Goal: Information Seeking & Learning: Check status

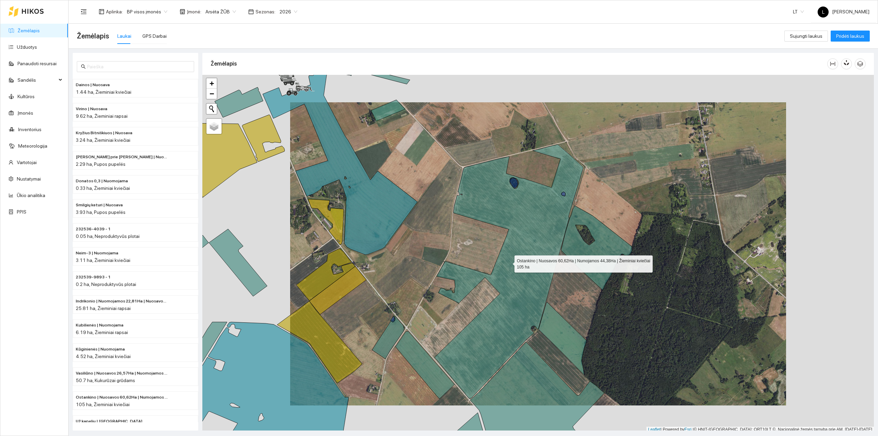
scroll to position [2, 0]
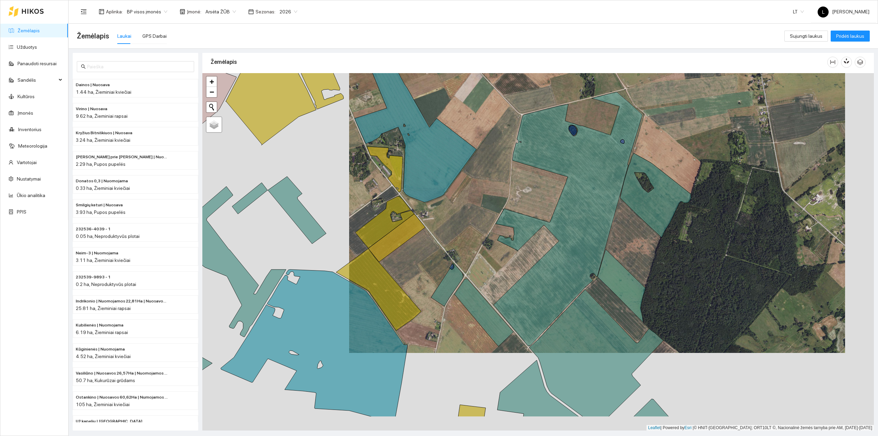
drag, startPoint x: 416, startPoint y: 254, endPoint x: 443, endPoint y: 219, distance: 45.0
click at [452, 220] on div at bounding box center [538, 252] width 672 height 358
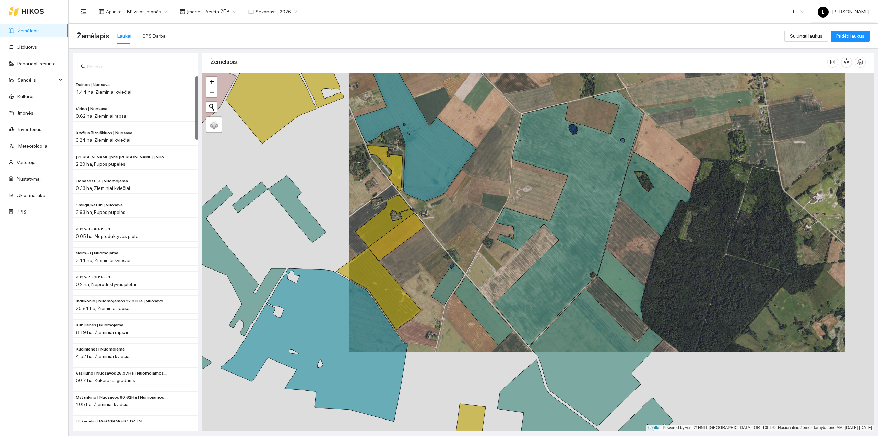
click at [20, 31] on link "Žemėlapis" at bounding box center [29, 30] width 22 height 5
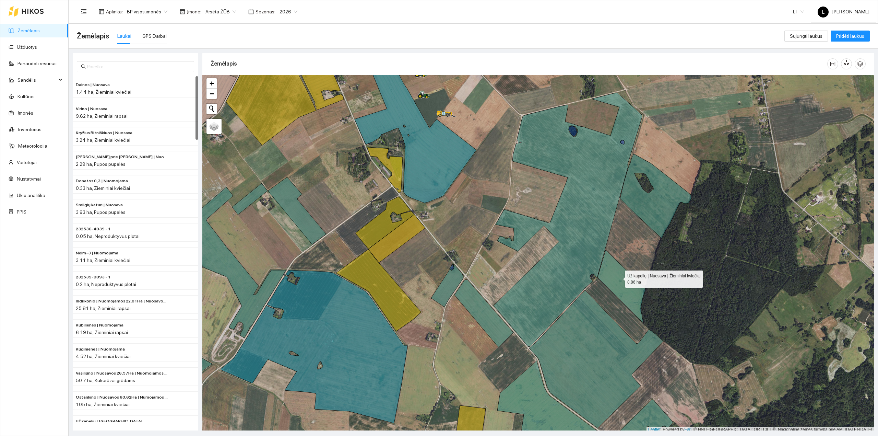
click at [619, 278] on icon at bounding box center [622, 286] width 48 height 73
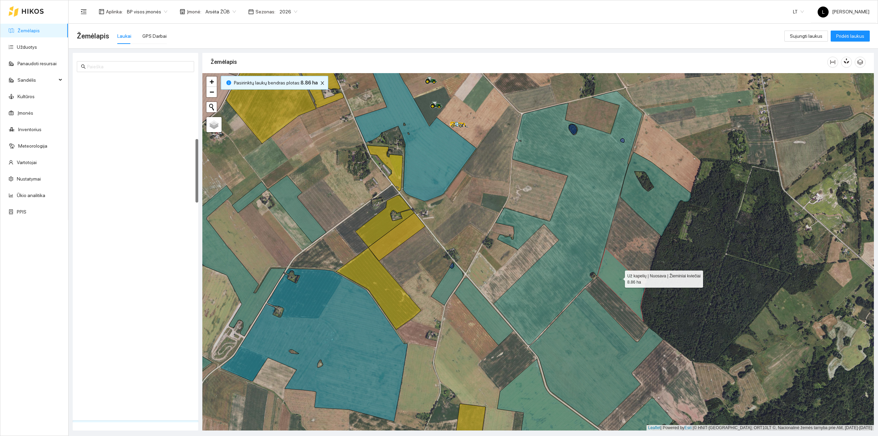
scroll to position [341, 0]
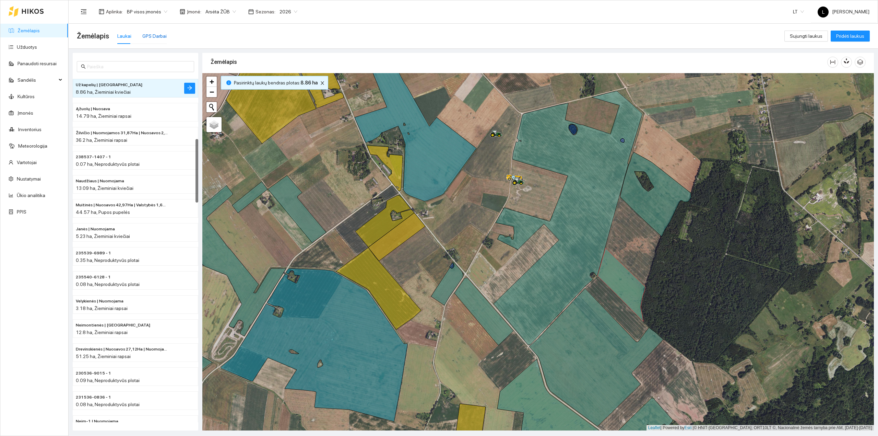
click at [152, 36] on div "GPS Darbai" at bounding box center [154, 36] width 24 height 8
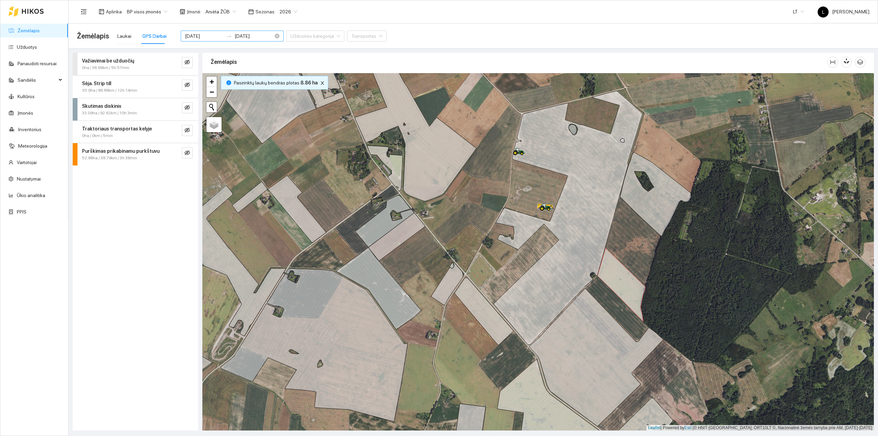
click at [210, 33] on input "[DATE]" at bounding box center [204, 36] width 39 height 8
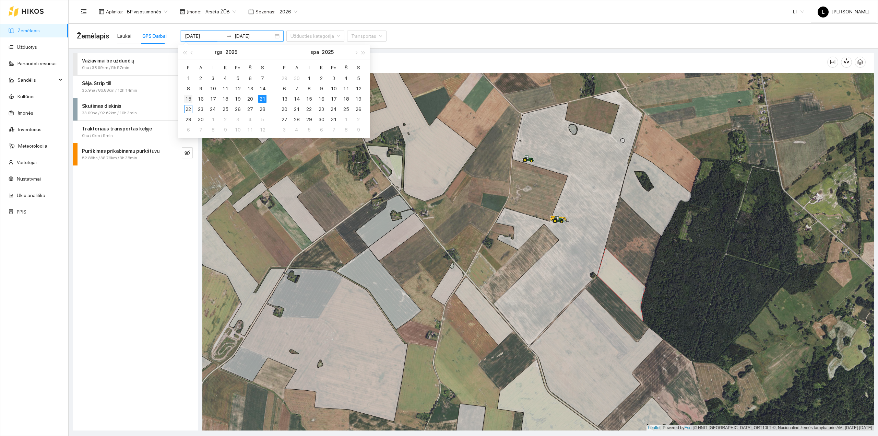
type input "[DATE]"
click at [186, 99] on div "15" at bounding box center [188, 99] width 8 height 8
type input "[DATE]"
click at [239, 95] on div "19" at bounding box center [238, 99] width 8 height 8
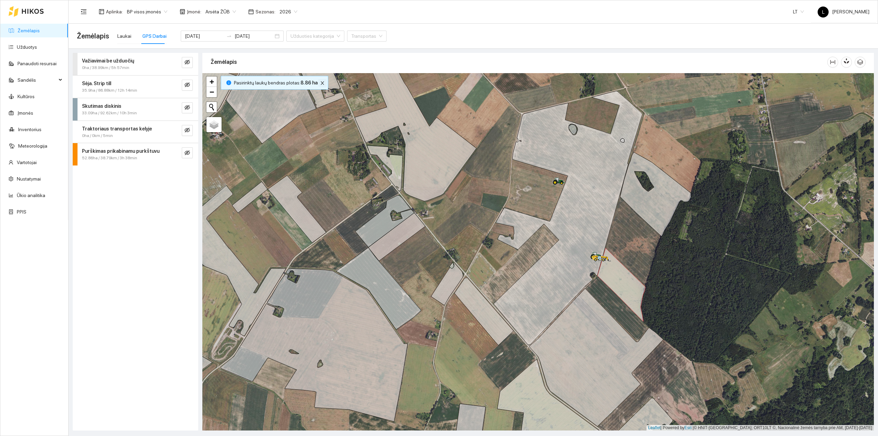
click at [321, 82] on icon "close" at bounding box center [322, 83] width 5 height 5
click at [184, 153] on button "button" at bounding box center [187, 152] width 11 height 11
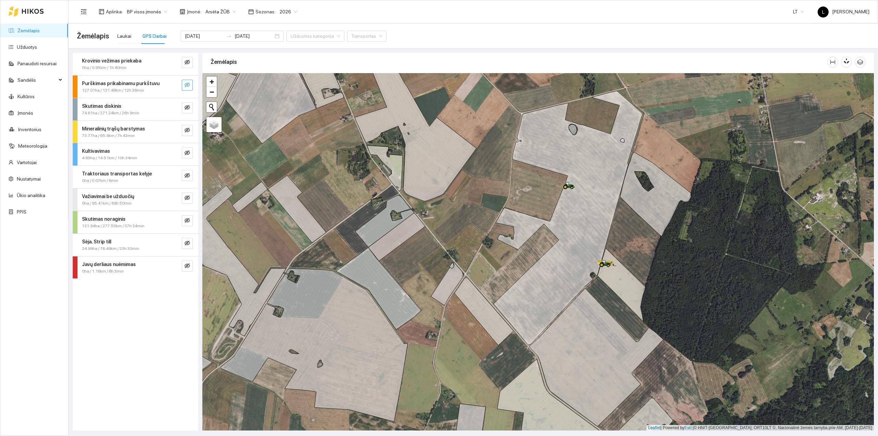
click at [188, 80] on button "button" at bounding box center [187, 85] width 11 height 11
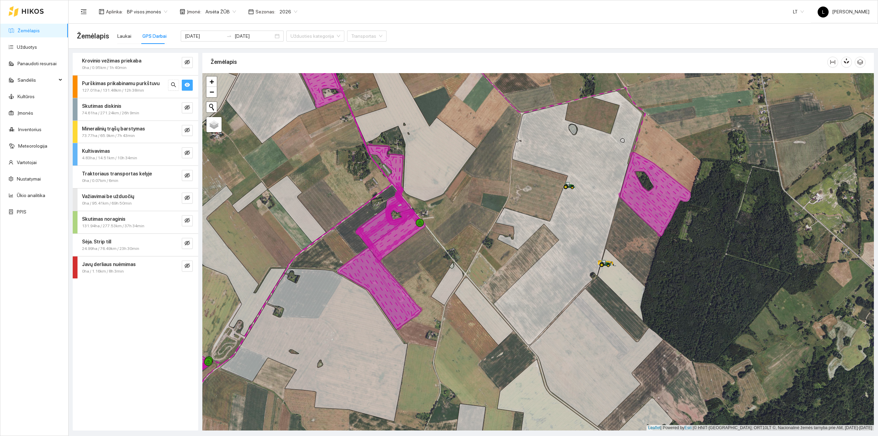
click at [186, 80] on button "button" at bounding box center [187, 85] width 11 height 11
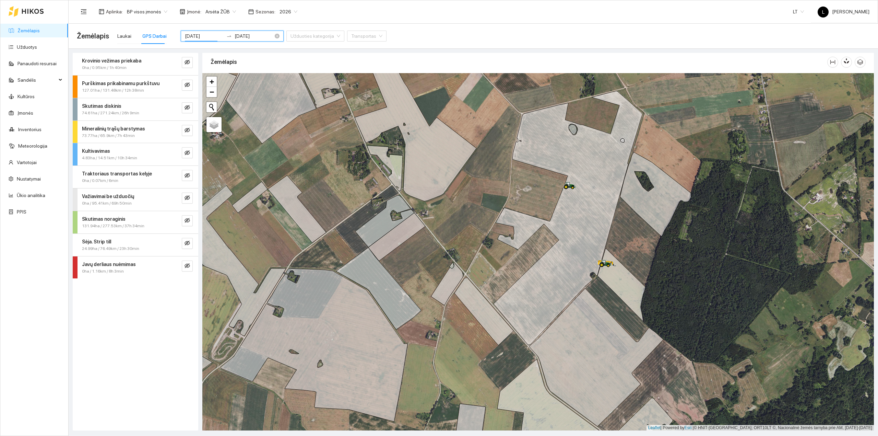
click at [208, 39] on input "[DATE]" at bounding box center [204, 36] width 39 height 8
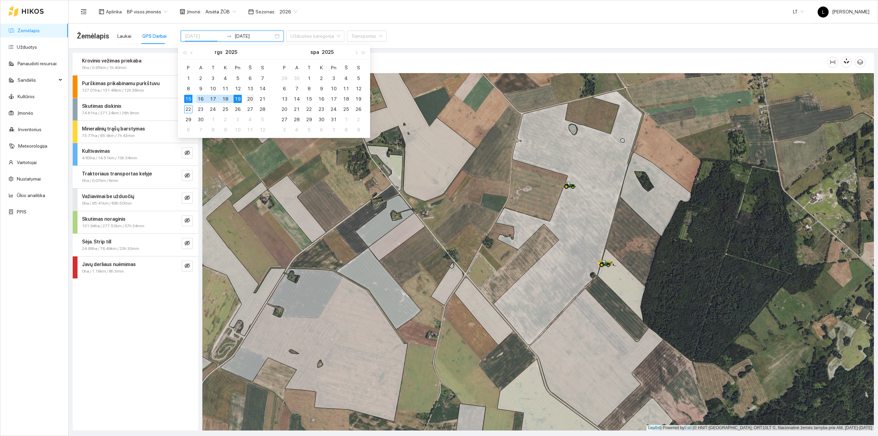
type input "[DATE]"
click at [248, 99] on div "20" at bounding box center [250, 99] width 8 height 8
type input "[DATE]"
click at [185, 109] on div "22" at bounding box center [188, 109] width 8 height 8
type input "[DATE]"
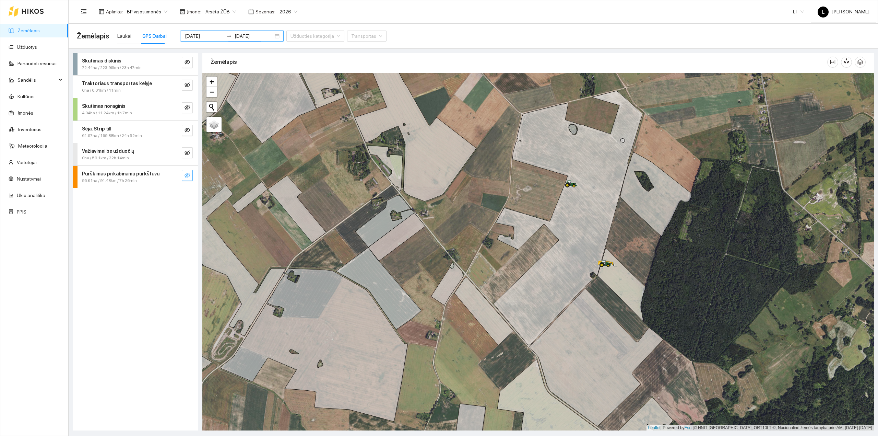
click at [185, 177] on icon "eye-invisible" at bounding box center [187, 175] width 5 height 5
click at [185, 177] on icon "eye" at bounding box center [187, 175] width 5 height 5
click at [207, 37] on input "[DATE]" at bounding box center [204, 36] width 39 height 8
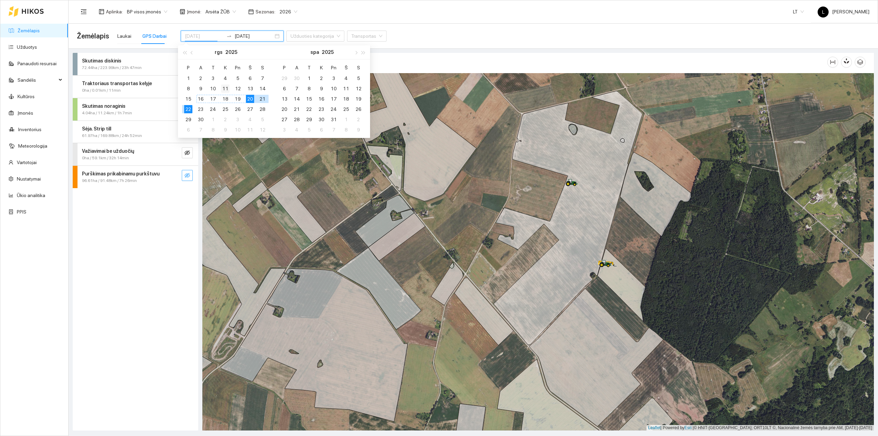
type input "[DATE]"
click at [228, 89] on div "11" at bounding box center [225, 88] width 8 height 8
type input "[DATE]"
click at [264, 87] on div "14" at bounding box center [262, 88] width 8 height 8
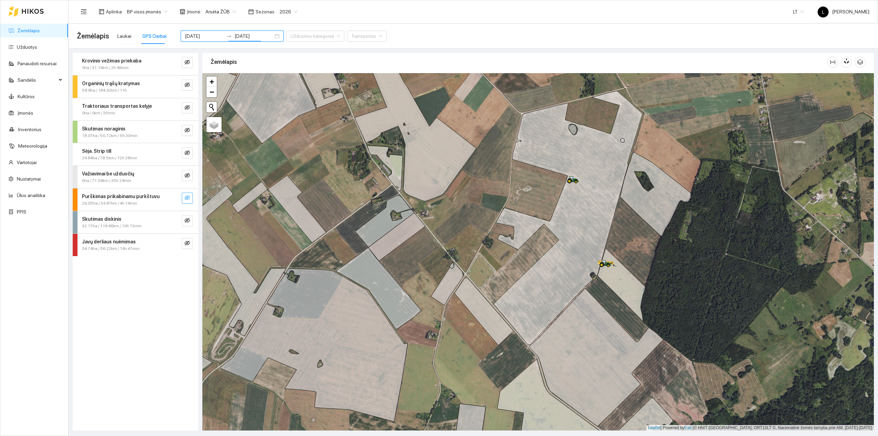
click at [188, 199] on icon "eye-invisible" at bounding box center [187, 197] width 5 height 5
click at [188, 199] on icon "eye" at bounding box center [187, 198] width 5 height 4
click at [203, 41] on div "[DATE] [DATE]" at bounding box center [232, 36] width 103 height 11
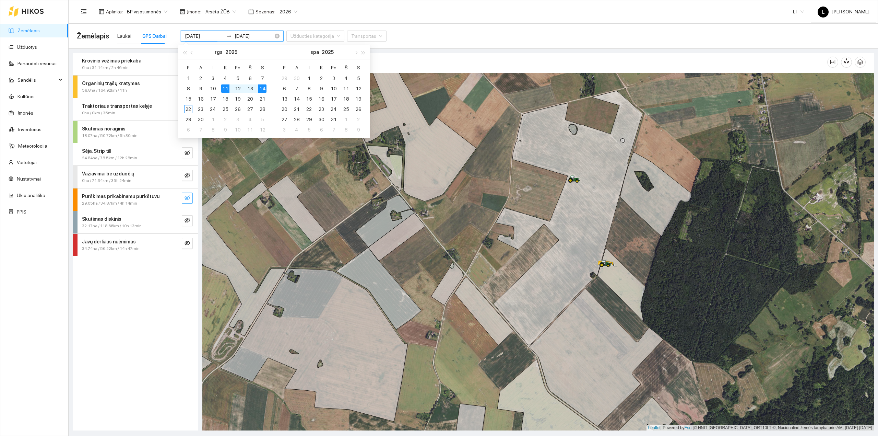
click at [201, 37] on input "[DATE]" at bounding box center [204, 36] width 39 height 8
type input "[DATE]"
click at [191, 89] on div "8" at bounding box center [188, 88] width 8 height 8
type input "[DATE]"
click at [225, 90] on div "11" at bounding box center [225, 88] width 8 height 8
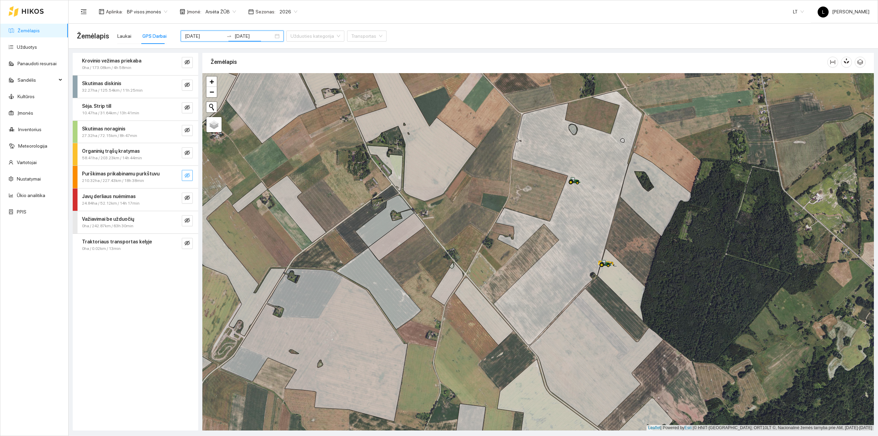
click at [187, 175] on icon "eye-invisible" at bounding box center [187, 175] width 5 height 5
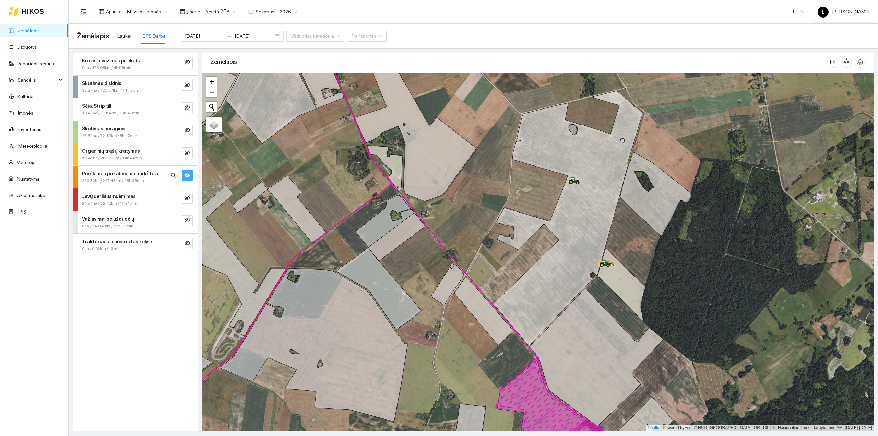
click at [187, 175] on icon "eye" at bounding box center [187, 175] width 5 height 5
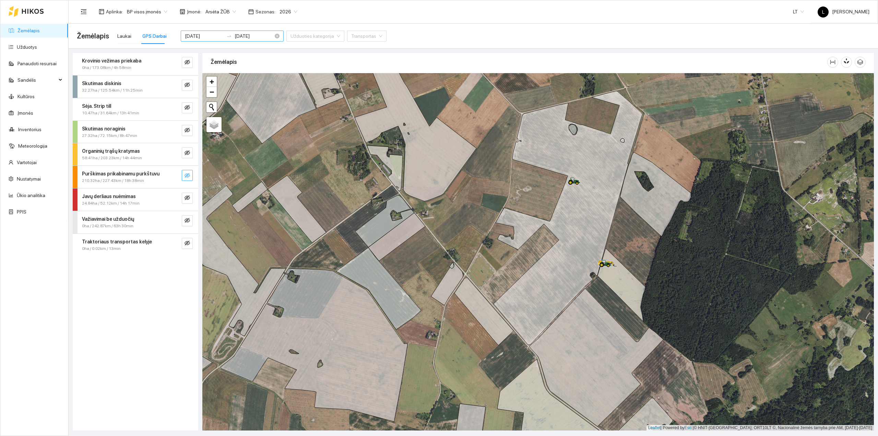
click at [207, 39] on input "[DATE]" at bounding box center [204, 36] width 39 height 8
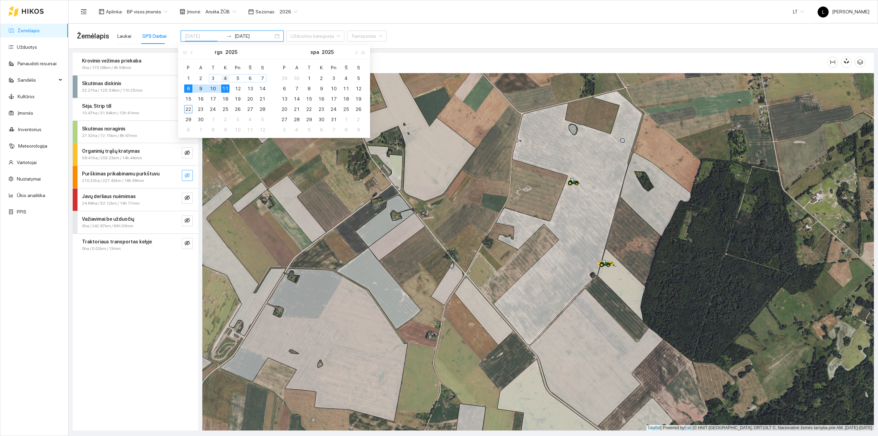
type input "[DATE]"
click at [224, 78] on div "4" at bounding box center [225, 78] width 8 height 8
type input "[DATE]"
drag, startPoint x: 266, startPoint y: 76, endPoint x: 253, endPoint y: 90, distance: 19.4
click at [266, 76] on div "7" at bounding box center [262, 78] width 8 height 8
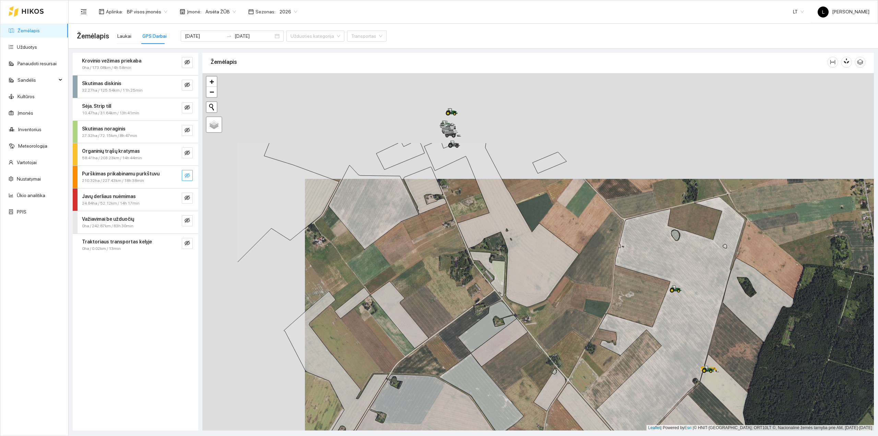
drag, startPoint x: 393, startPoint y: 267, endPoint x: 411, endPoint y: 291, distance: 30.2
click at [411, 291] on div at bounding box center [538, 252] width 672 height 358
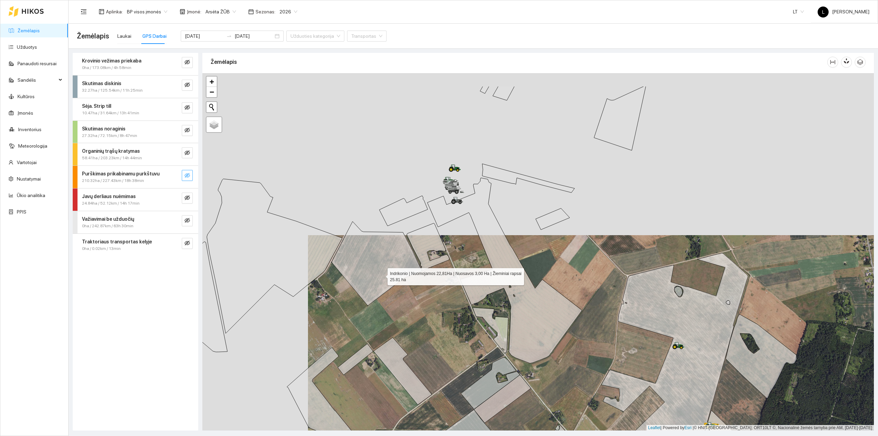
drag, startPoint x: 382, startPoint y: 232, endPoint x: 382, endPoint y: 275, distance: 42.6
click at [382, 275] on icon at bounding box center [376, 263] width 91 height 85
click at [196, 37] on input "[DATE]" at bounding box center [204, 36] width 39 height 8
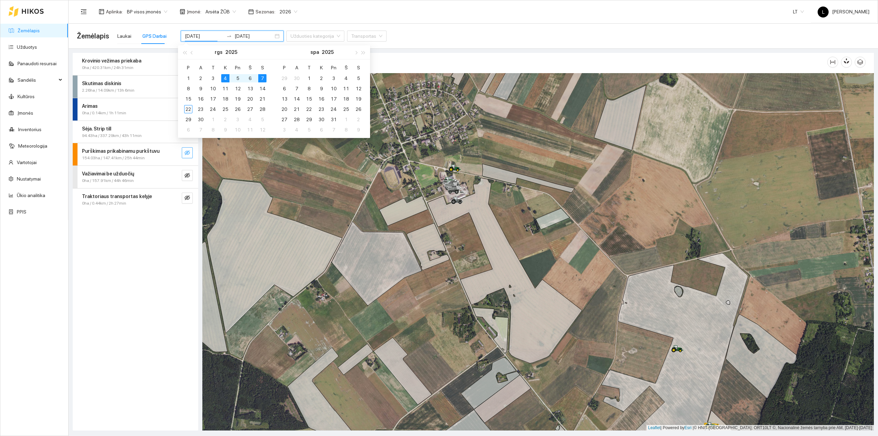
drag, startPoint x: 156, startPoint y: 256, endPoint x: 157, endPoint y: 250, distance: 6.2
click at [156, 255] on div "Krovinio vežimas priekaba 0ha / 420.31km / 24h 31min Skutimas diskinis 2.26ha /…" at bounding box center [136, 241] width 126 height 377
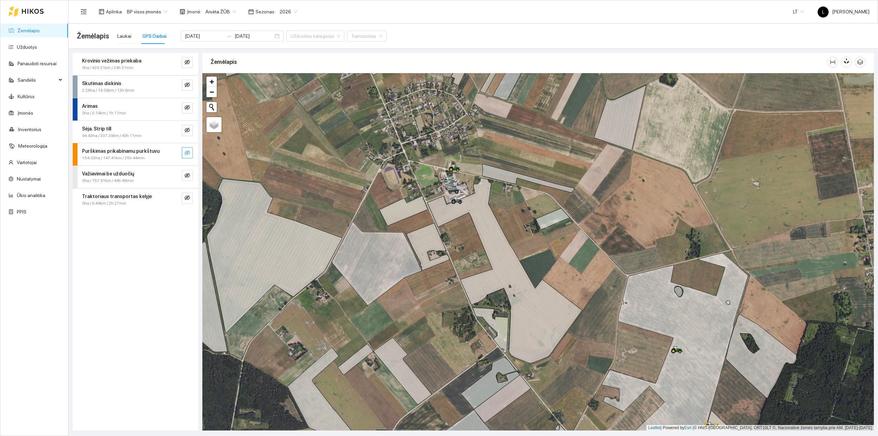
click at [187, 150] on icon "eye-invisible" at bounding box center [187, 152] width 5 height 5
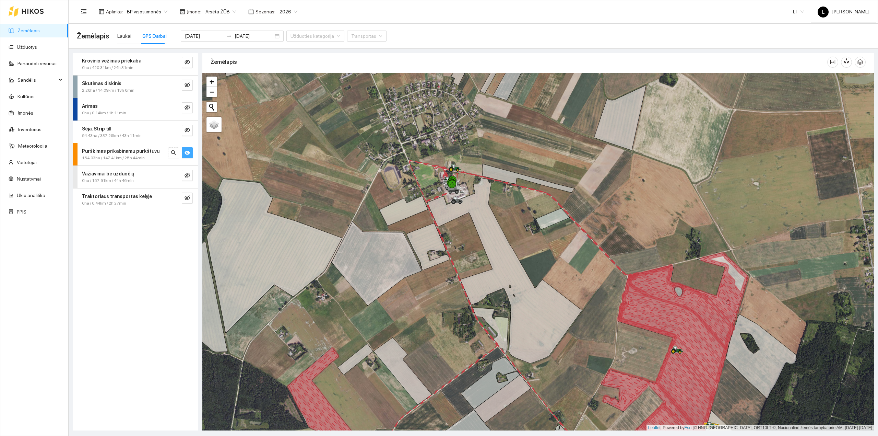
click at [187, 150] on icon "eye" at bounding box center [187, 152] width 5 height 5
click at [149, 369] on div "Krovinio vežimas priekaba 0ha / 420.31km / 24h 31min Skutimas diskinis 2.26ha /…" at bounding box center [136, 241] width 126 height 377
click at [189, 158] on button "button" at bounding box center [187, 152] width 11 height 11
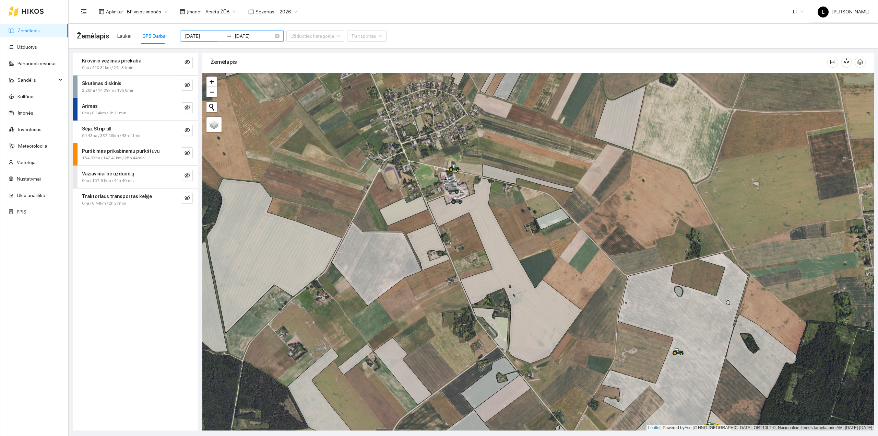
click at [199, 37] on input "[DATE]" at bounding box center [204, 36] width 39 height 8
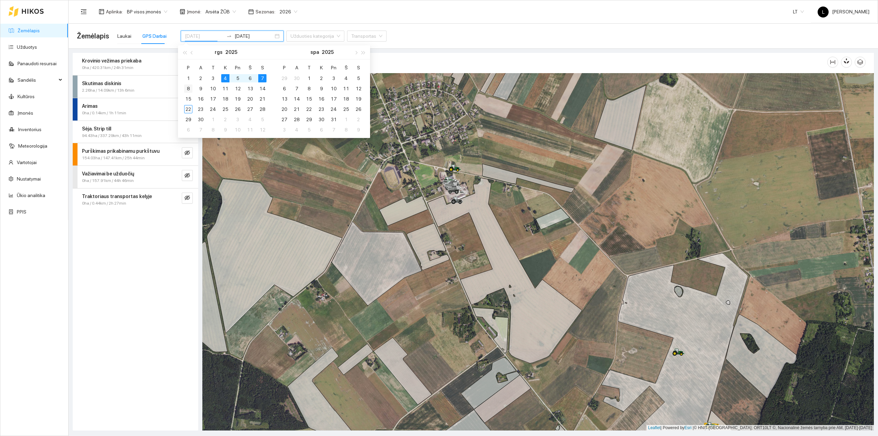
type input "[DATE]"
drag, startPoint x: 185, startPoint y: 89, endPoint x: 189, endPoint y: 89, distance: 4.2
click at [186, 89] on div "8" at bounding box center [188, 88] width 8 height 8
type input "[DATE]"
click at [222, 88] on div "11" at bounding box center [225, 88] width 8 height 8
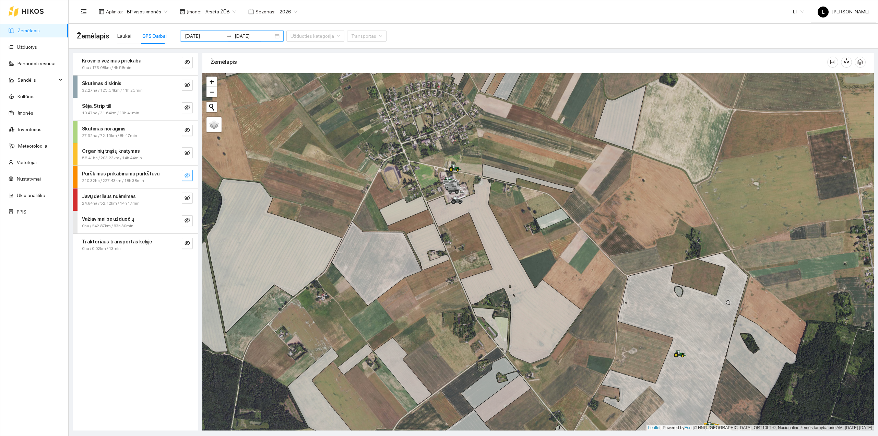
click at [189, 176] on icon "eye-invisible" at bounding box center [187, 175] width 5 height 5
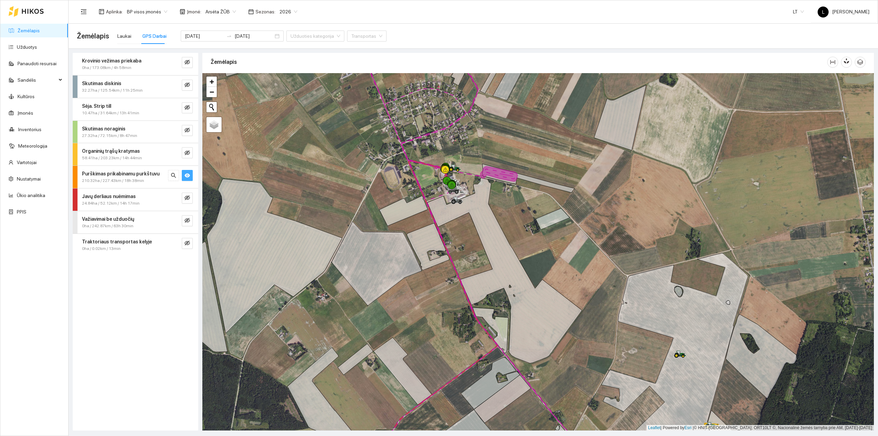
click at [189, 176] on icon "eye" at bounding box center [187, 175] width 5 height 4
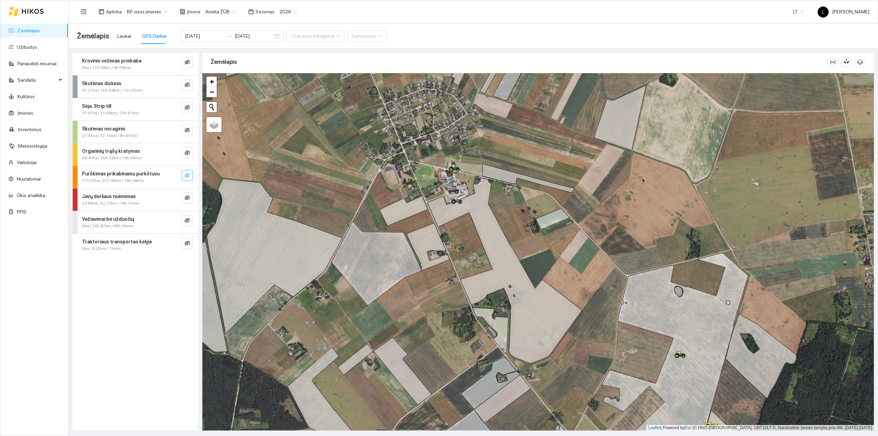
click at [189, 176] on icon "eye-invisible" at bounding box center [187, 175] width 5 height 5
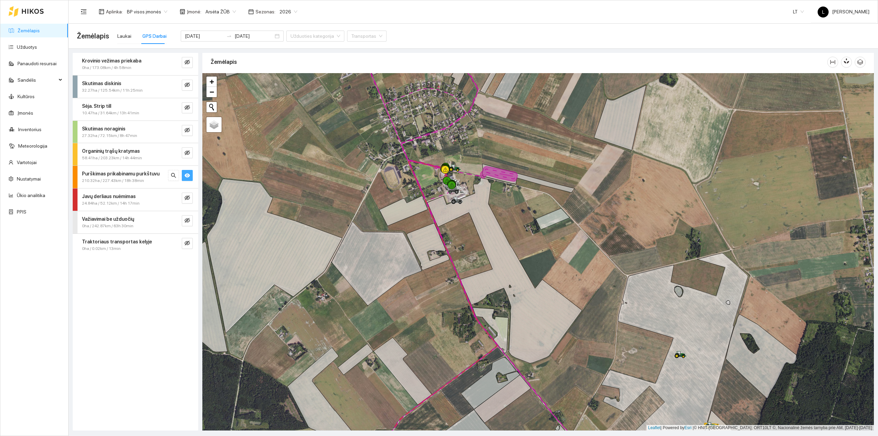
click at [189, 176] on icon "eye" at bounding box center [187, 175] width 5 height 4
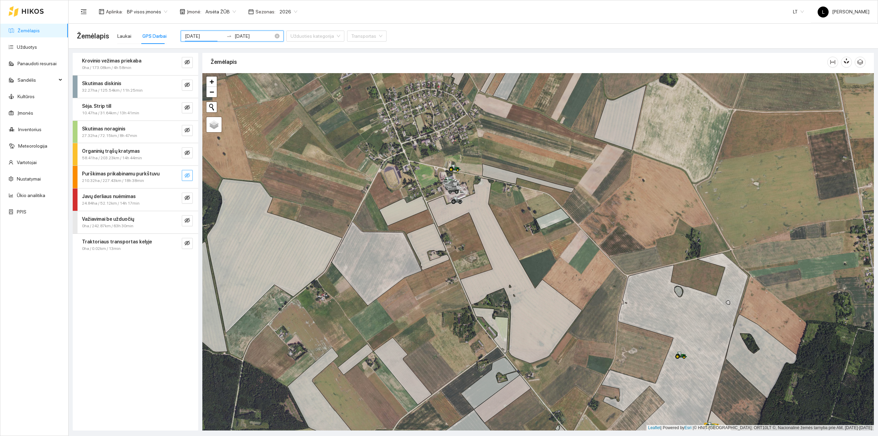
click at [213, 35] on input "[DATE]" at bounding box center [204, 36] width 39 height 8
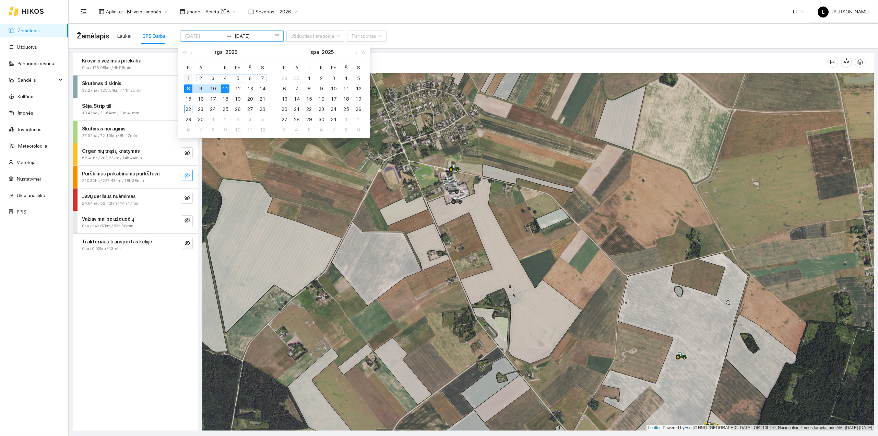
type input "[DATE]"
click at [188, 78] on div "1" at bounding box center [188, 78] width 8 height 8
type input "[DATE]"
click at [235, 77] on div "5" at bounding box center [238, 78] width 8 height 8
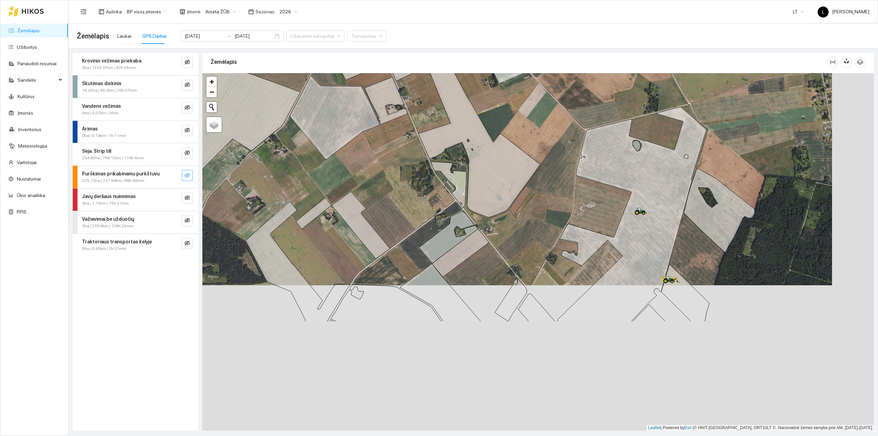
drag, startPoint x: 401, startPoint y: 150, endPoint x: 397, endPoint y: 130, distance: 19.5
click at [397, 130] on div at bounding box center [538, 252] width 672 height 358
click at [188, 176] on icon "eye-invisible" at bounding box center [187, 175] width 5 height 5
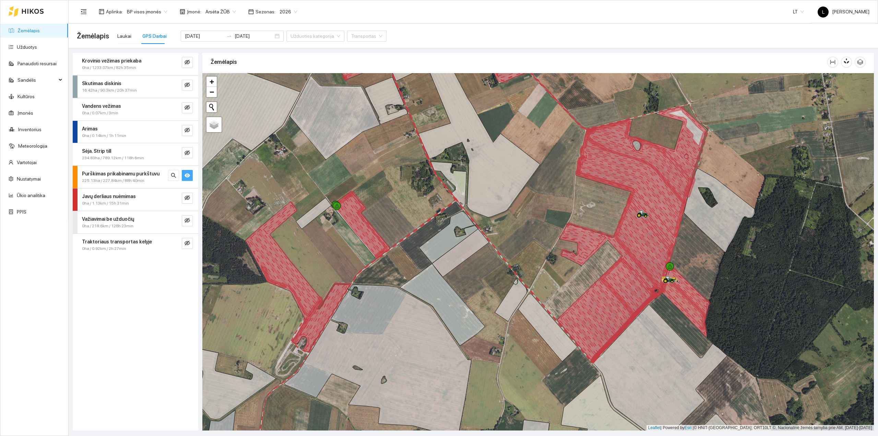
click at [138, 175] on strong "Purškimas prikabinamu purkštuvu" at bounding box center [121, 173] width 78 height 5
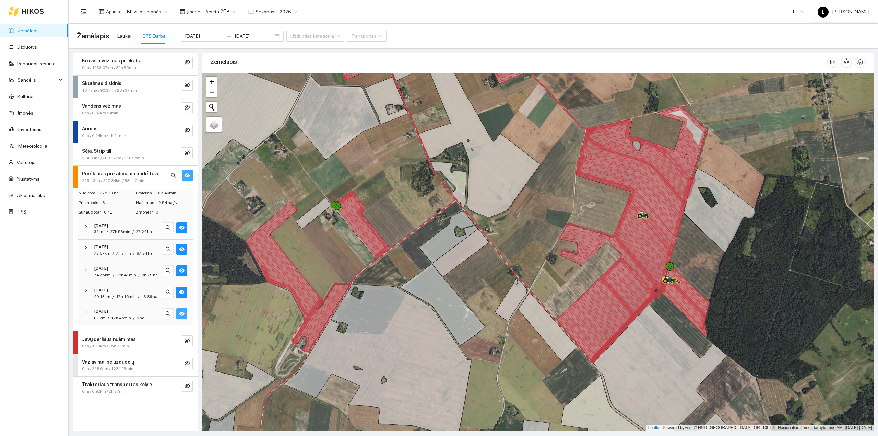
click at [183, 314] on icon "eye" at bounding box center [181, 313] width 5 height 5
click at [185, 288] on button "button" at bounding box center [181, 292] width 11 height 11
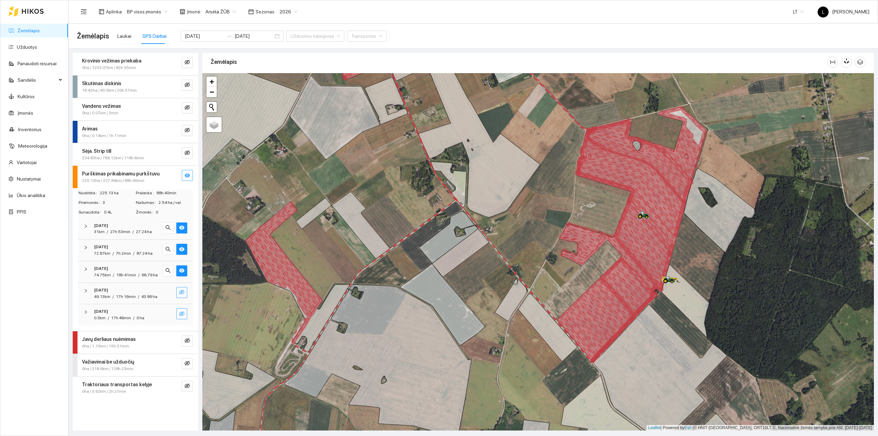
click at [183, 290] on icon "eye-invisible" at bounding box center [181, 291] width 5 height 5
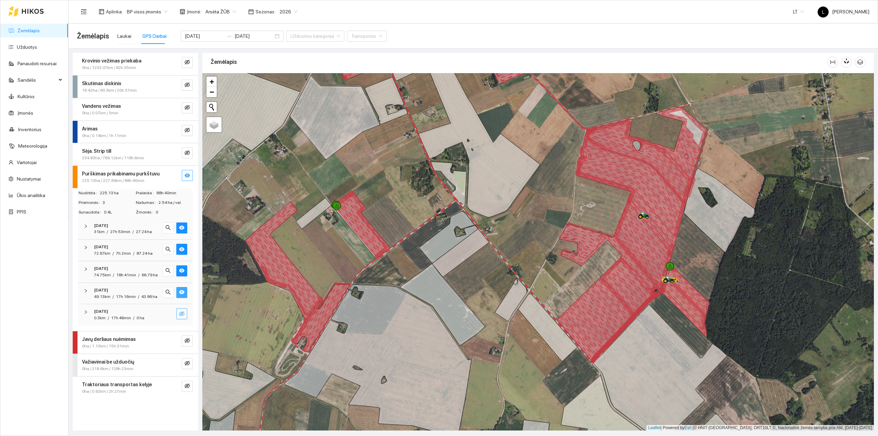
click at [184, 292] on icon "eye" at bounding box center [181, 292] width 5 height 4
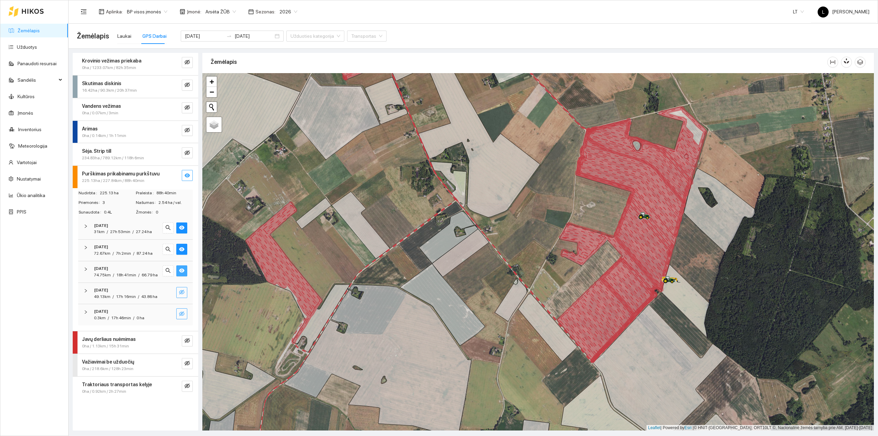
click at [183, 272] on icon "eye" at bounding box center [181, 271] width 5 height 4
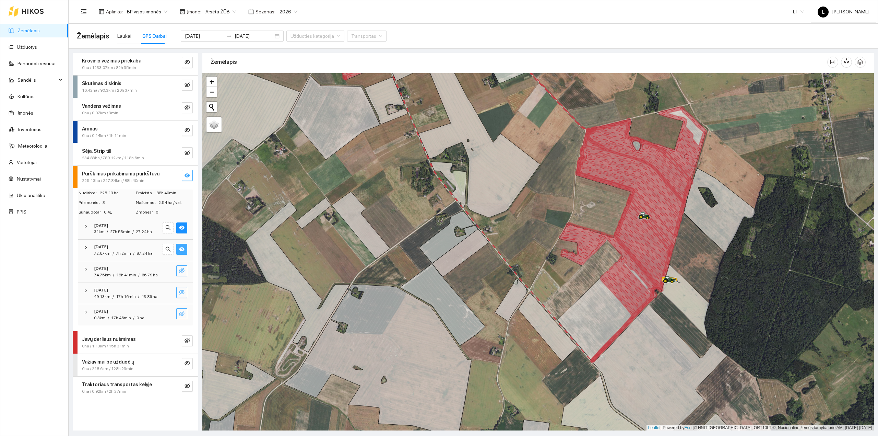
click at [183, 252] on icon "eye" at bounding box center [181, 248] width 5 height 5
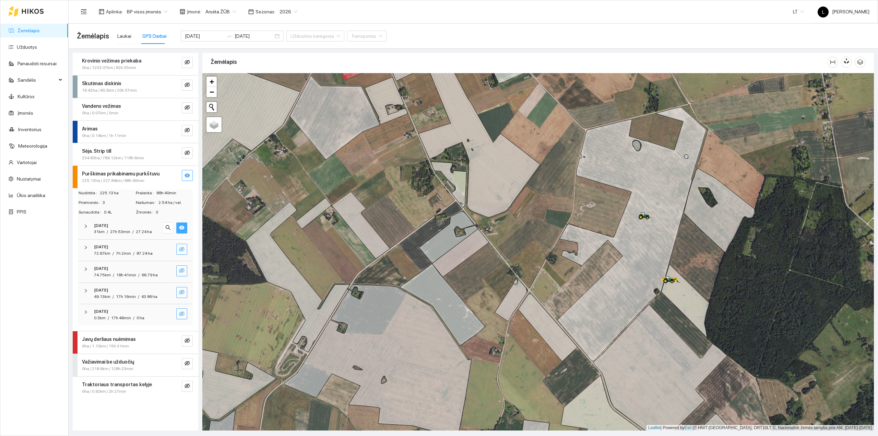
click at [185, 226] on button "button" at bounding box center [181, 227] width 11 height 11
click at [183, 294] on icon "eye-invisible" at bounding box center [181, 291] width 5 height 5
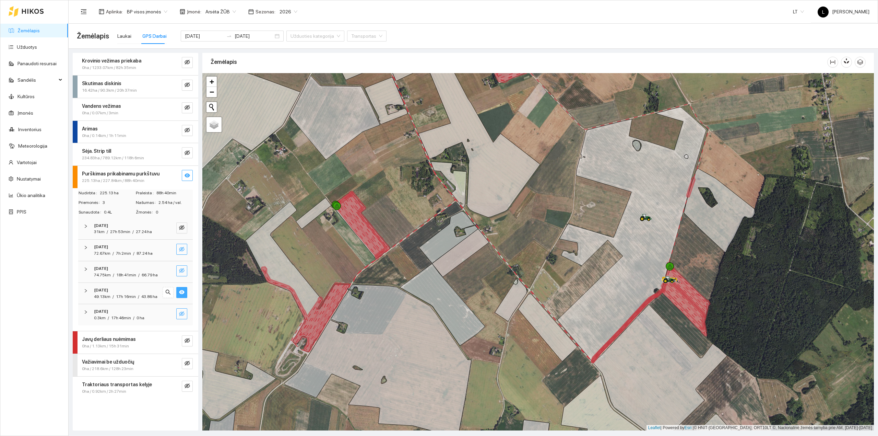
drag, startPoint x: 354, startPoint y: 295, endPoint x: 362, endPoint y: 310, distance: 16.3
click at [361, 310] on div at bounding box center [538, 252] width 672 height 358
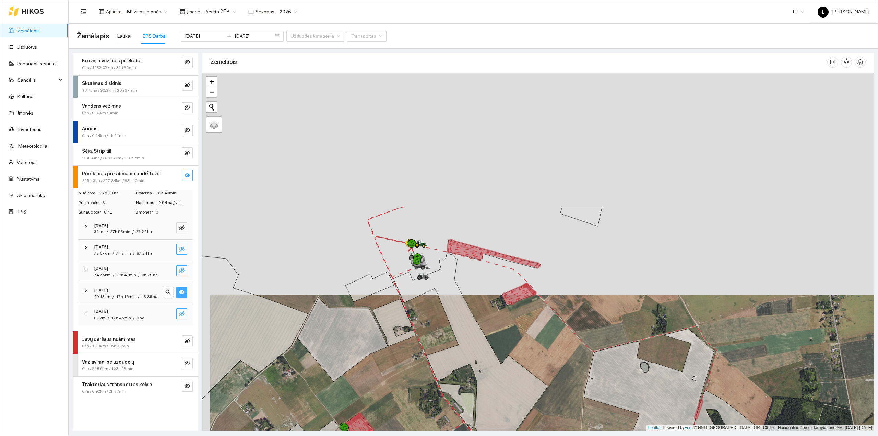
drag, startPoint x: 499, startPoint y: 240, endPoint x: 494, endPoint y: 301, distance: 60.9
click at [494, 301] on div at bounding box center [538, 252] width 672 height 358
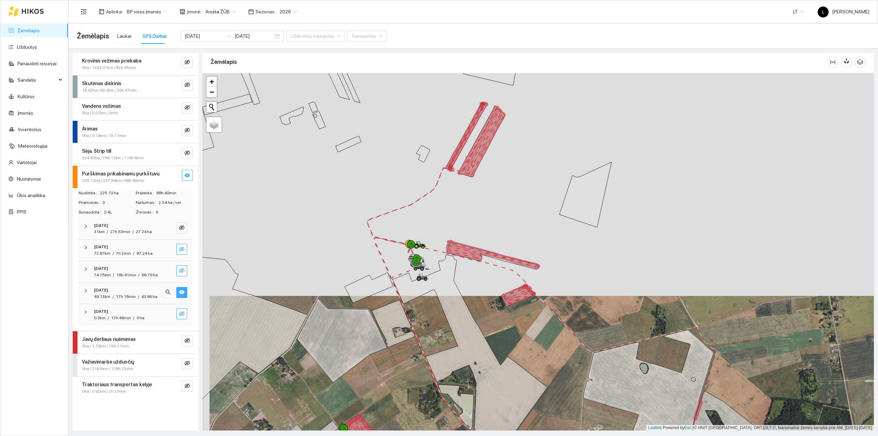
drag, startPoint x: 498, startPoint y: 313, endPoint x: 497, endPoint y: 261, distance: 52.5
click at [492, 261] on div at bounding box center [538, 252] width 672 height 358
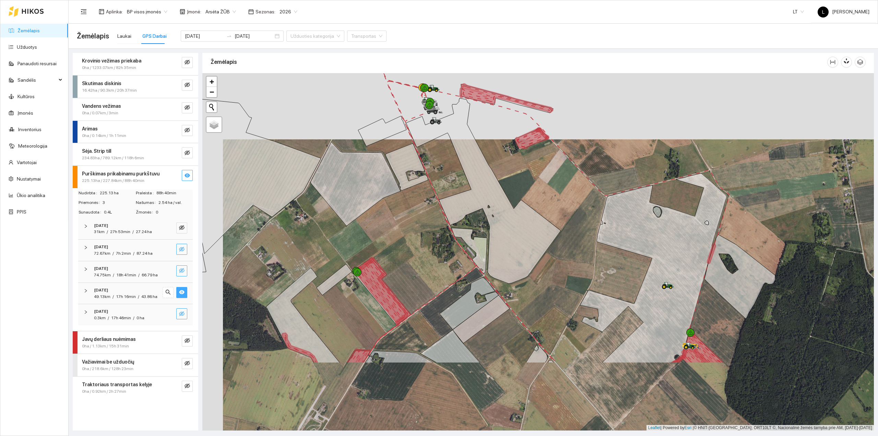
drag, startPoint x: 510, startPoint y: 213, endPoint x: 484, endPoint y: 193, distance: 33.0
click at [516, 176] on div at bounding box center [538, 252] width 672 height 358
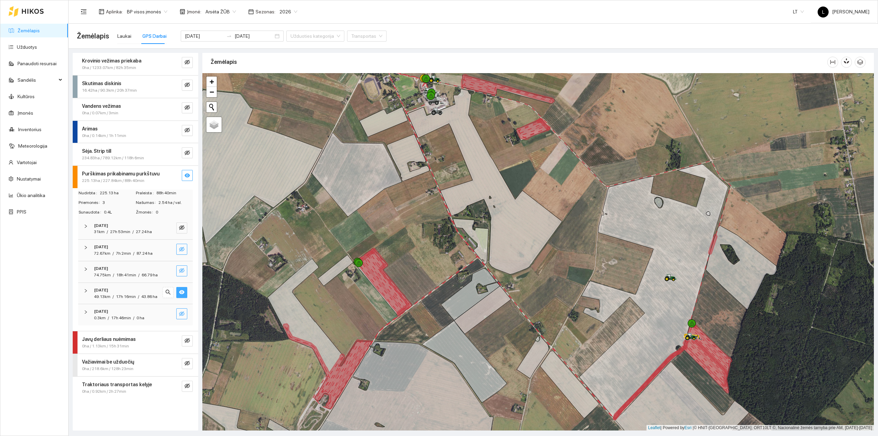
drag, startPoint x: 365, startPoint y: 398, endPoint x: 364, endPoint y: 409, distance: 10.7
click at [364, 316] on icon at bounding box center [382, 284] width 53 height 66
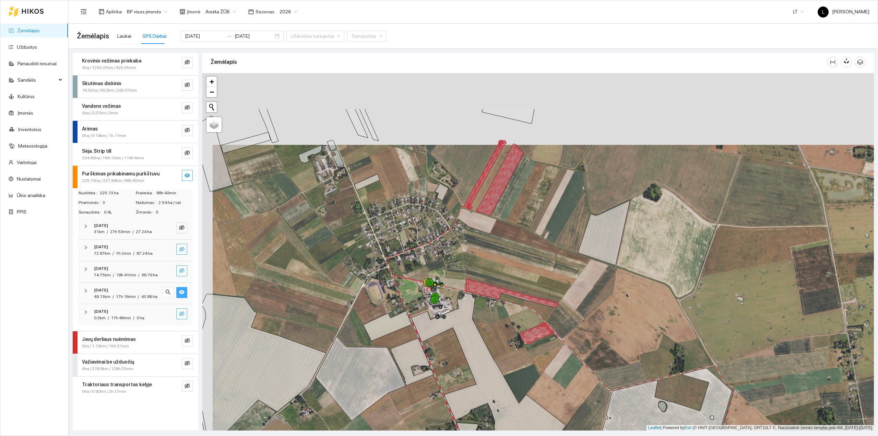
drag, startPoint x: 461, startPoint y: 145, endPoint x: 473, endPoint y: 230, distance: 85.3
click at [473, 209] on icon at bounding box center [483, 176] width 36 height 65
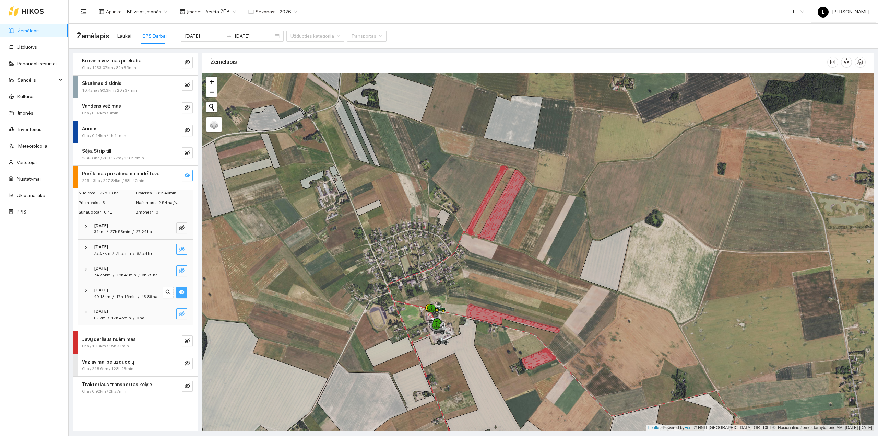
click at [117, 294] on div "17h 16min" at bounding box center [126, 296] width 20 height 7
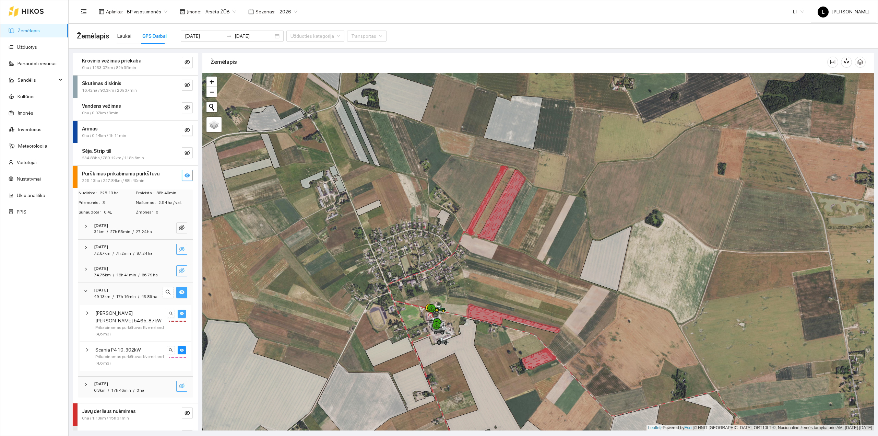
click at [180, 315] on icon "eye" at bounding box center [182, 313] width 4 height 4
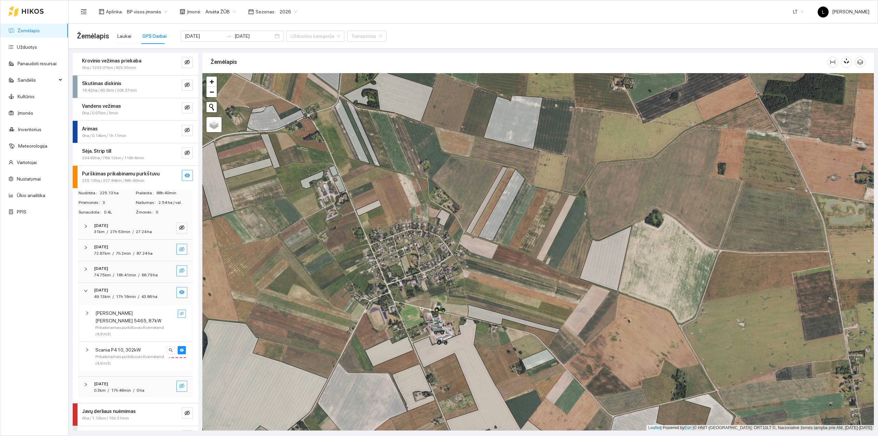
click at [180, 315] on icon "eye-invisible" at bounding box center [182, 313] width 4 height 4
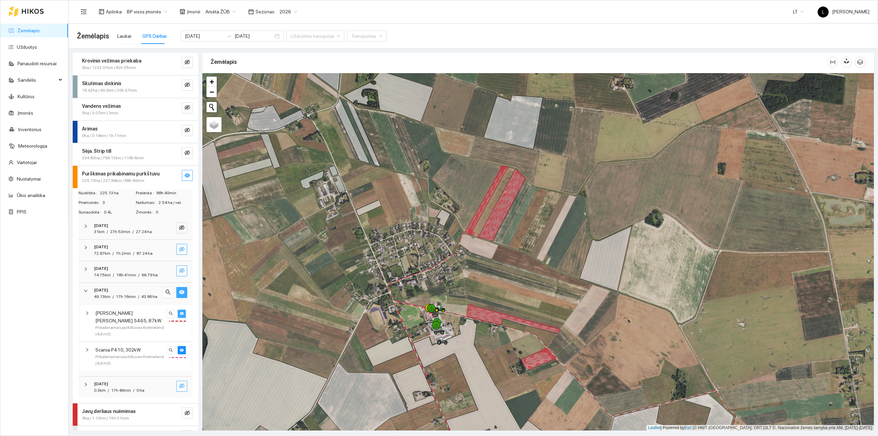
click at [180, 315] on icon "eye" at bounding box center [182, 313] width 4 height 4
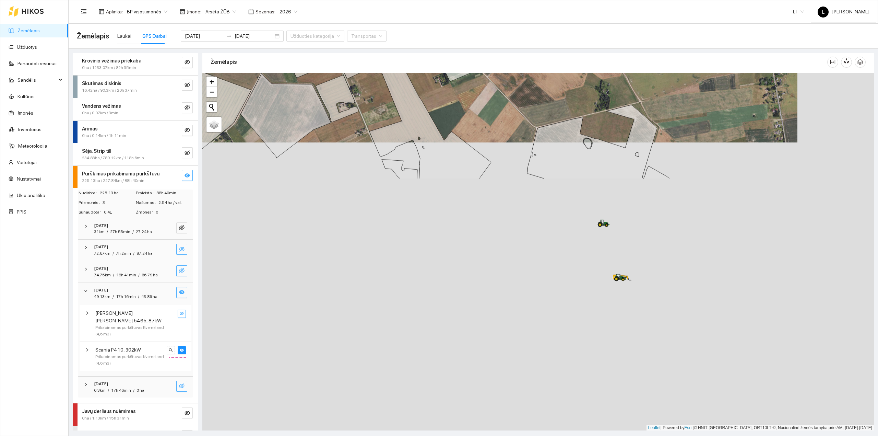
drag, startPoint x: 465, startPoint y: 307, endPoint x: 389, endPoint y: 22, distance: 294.6
click at [389, 22] on section "Aplinka : BP visos įmonės Įmonė : Arsėta ŽŪB Sezonas : 2026 [PERSON_NAME] Žemėl…" at bounding box center [474, 218] width 810 height 436
click at [178, 329] on div "[PERSON_NAME] [PERSON_NAME] 5465, 87kW Prikabinamas purkštuvas Kverneland (4,6 …" at bounding box center [136, 323] width 112 height 36
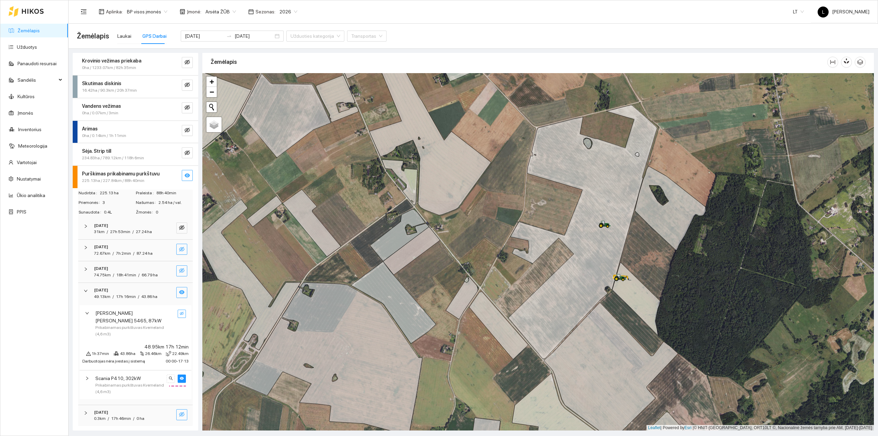
click at [180, 315] on icon "eye-invisible" at bounding box center [182, 313] width 4 height 4
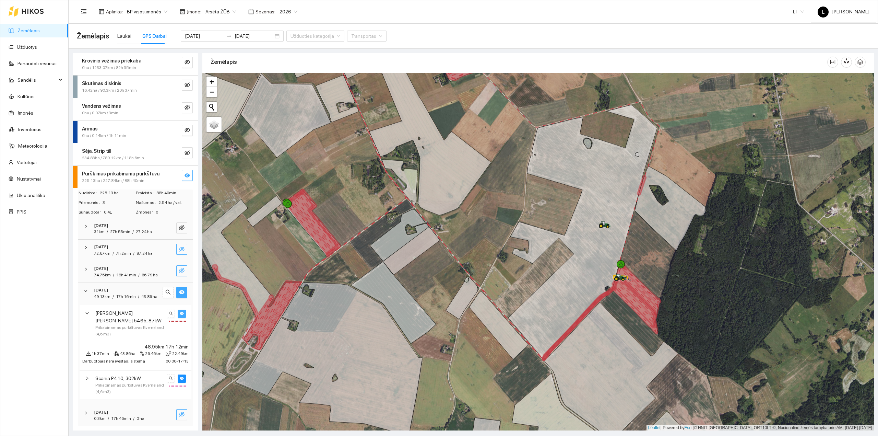
click at [180, 315] on icon "eye" at bounding box center [182, 313] width 4 height 4
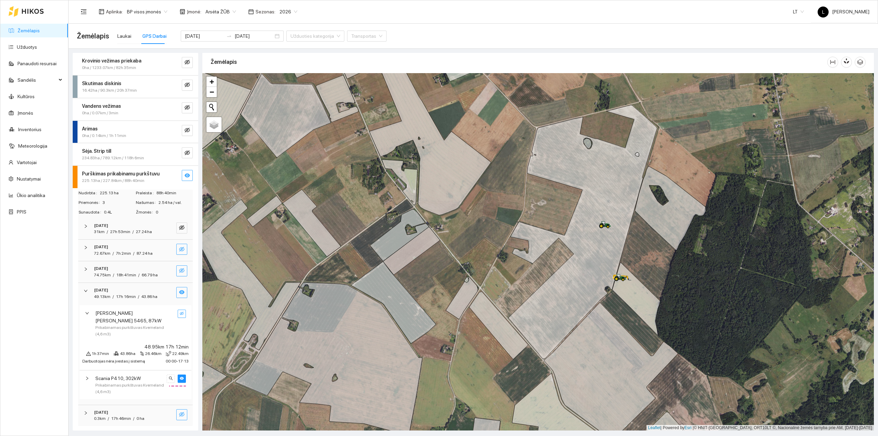
click at [135, 324] on span "[PERSON_NAME] [PERSON_NAME] 5465, 87kW" at bounding box center [129, 316] width 69 height 15
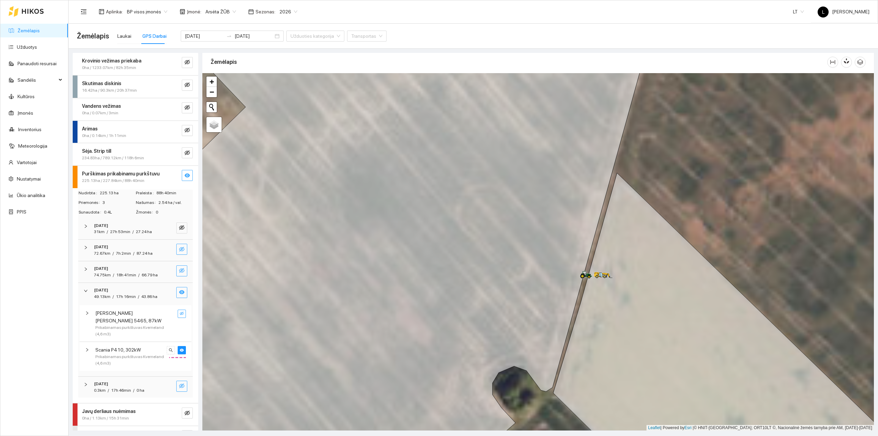
click at [612, 338] on div at bounding box center [538, 252] width 672 height 358
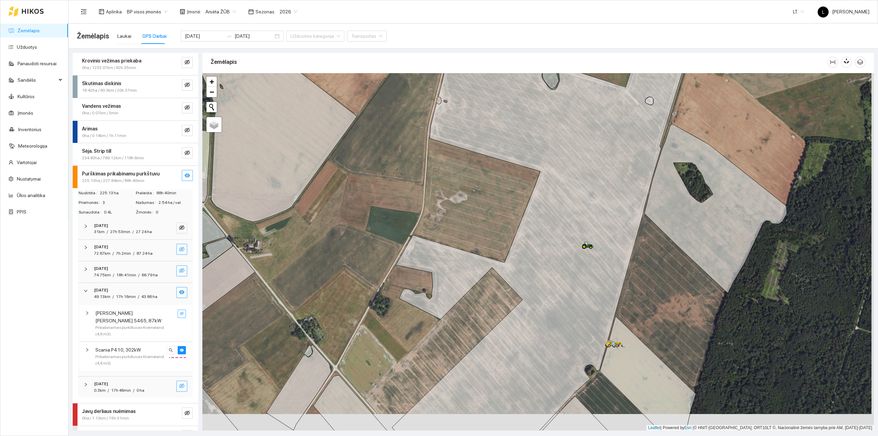
drag, startPoint x: 248, startPoint y: 279, endPoint x: 232, endPoint y: 214, distance: 66.7
click at [235, 213] on div at bounding box center [538, 252] width 672 height 358
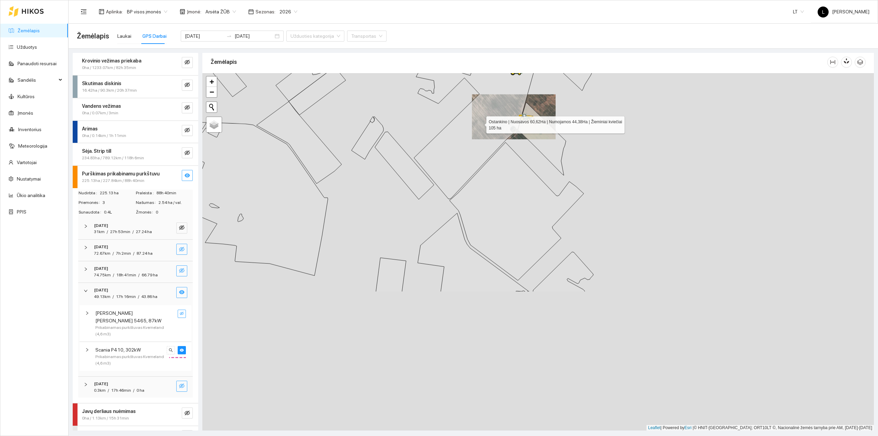
drag, startPoint x: 425, startPoint y: 281, endPoint x: 484, endPoint y: 122, distance: 169.8
click at [484, 122] on icon at bounding box center [488, 72] width 149 height 254
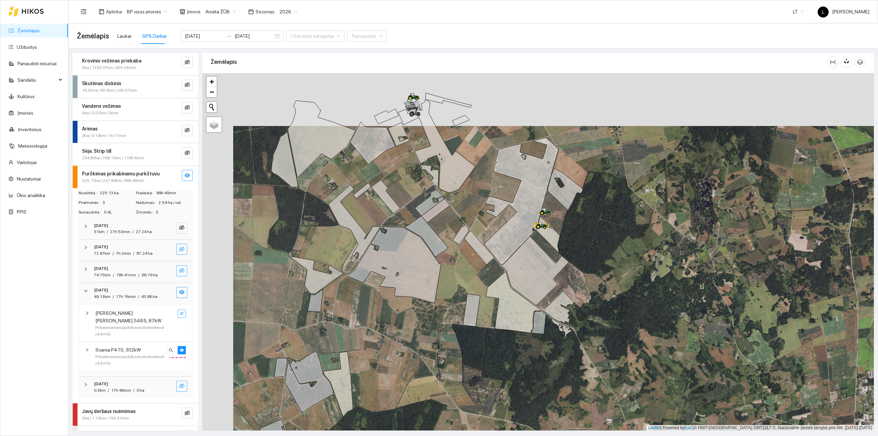
drag, startPoint x: 385, startPoint y: 310, endPoint x: 422, endPoint y: 360, distance: 62.3
click at [422, 360] on div at bounding box center [538, 252] width 672 height 358
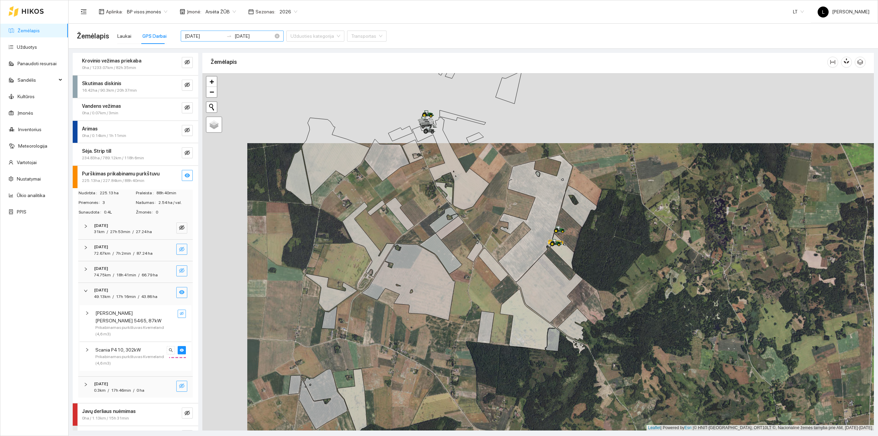
click at [212, 36] on input "[DATE]" at bounding box center [204, 36] width 39 height 8
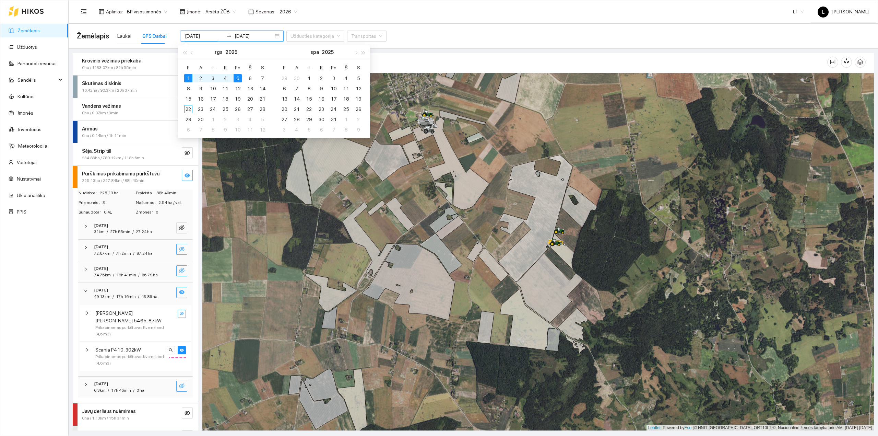
type input "[DATE]"
